Goal: Navigation & Orientation: Find specific page/section

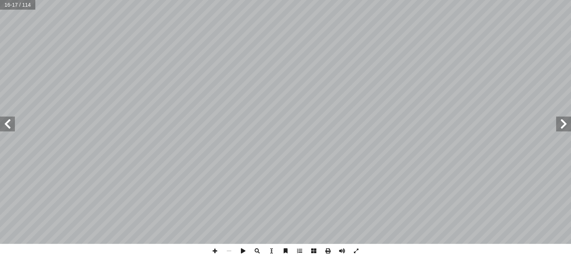
click at [568, 122] on span at bounding box center [563, 124] width 15 height 15
click at [5, 127] on span at bounding box center [7, 124] width 15 height 15
click at [8, 124] on span at bounding box center [7, 124] width 15 height 15
